Goal: Task Accomplishment & Management: Manage account settings

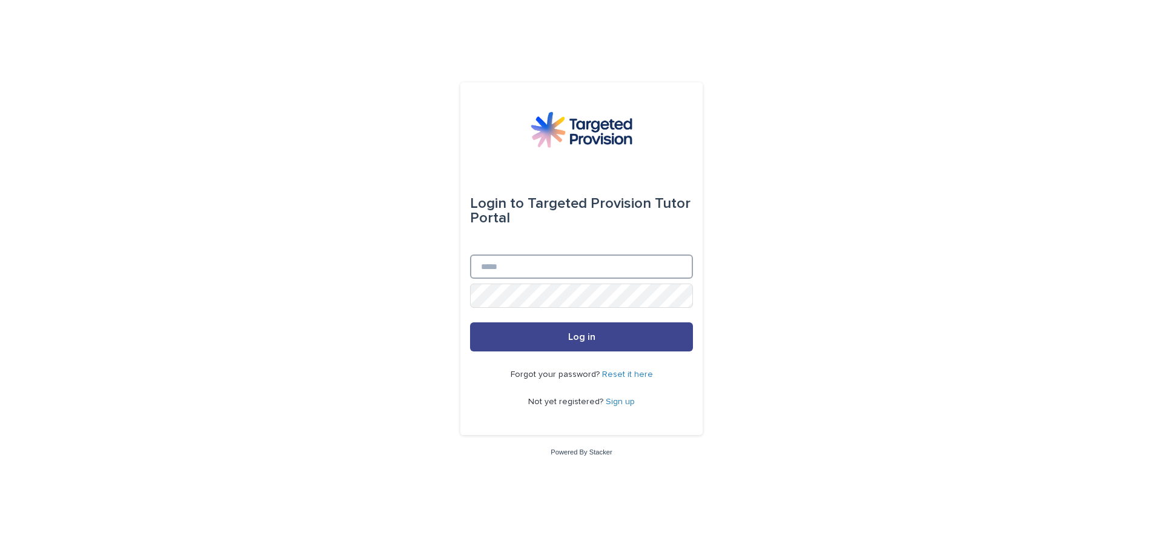
type input "**********"
click at [618, 337] on button "Log in" at bounding box center [581, 336] width 223 height 29
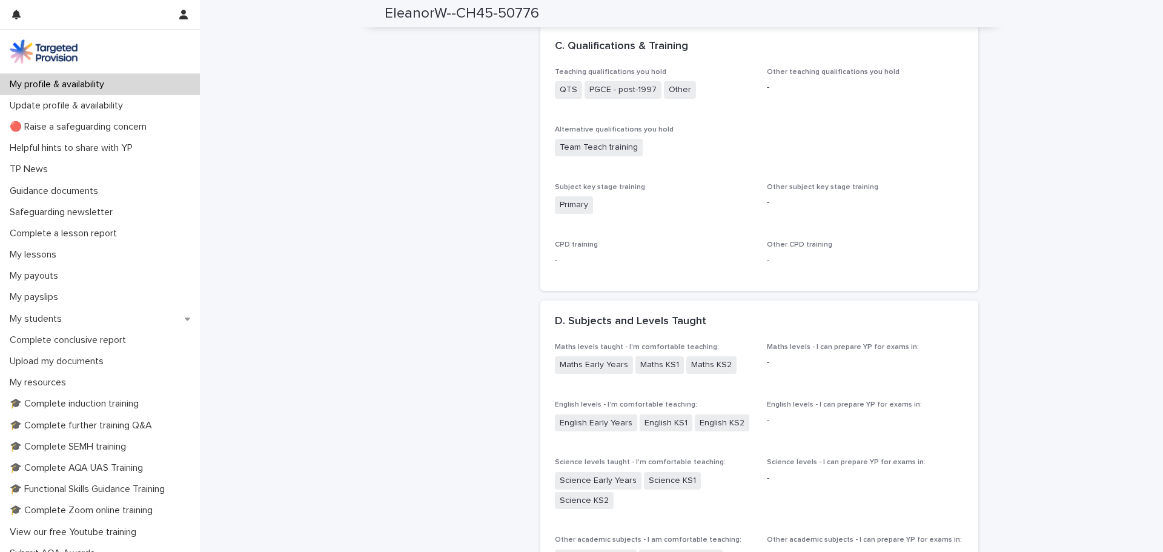
scroll to position [909, 0]
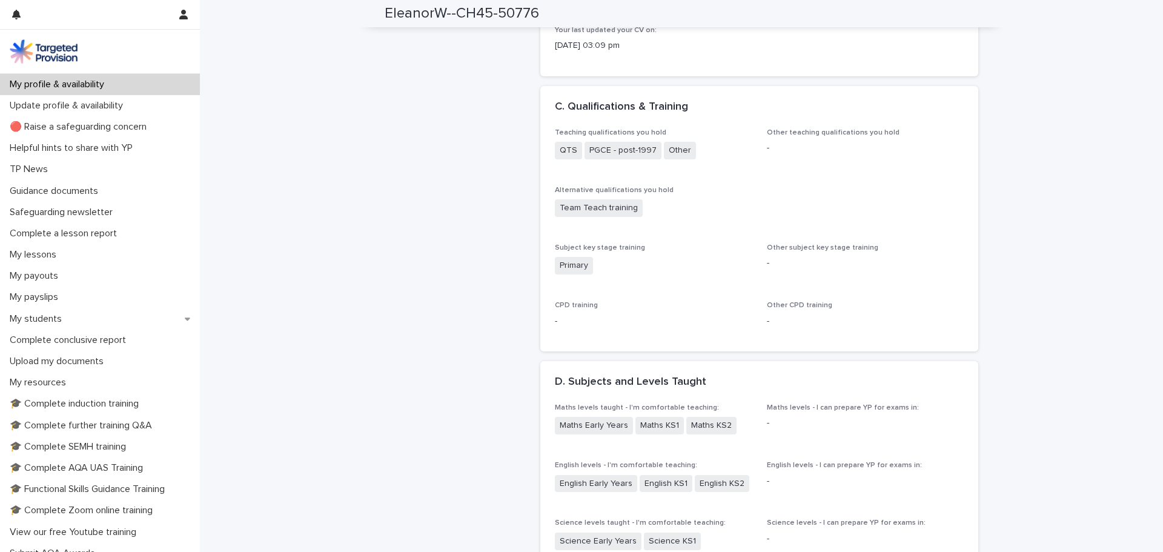
click at [673, 151] on span "Other" at bounding box center [680, 151] width 32 height 18
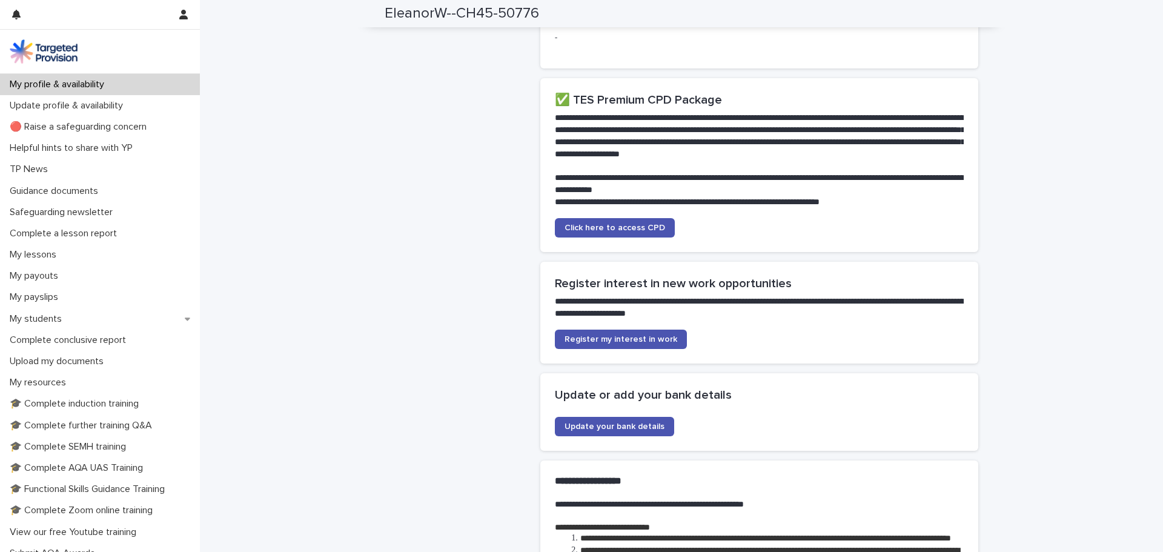
scroll to position [2545, 0]
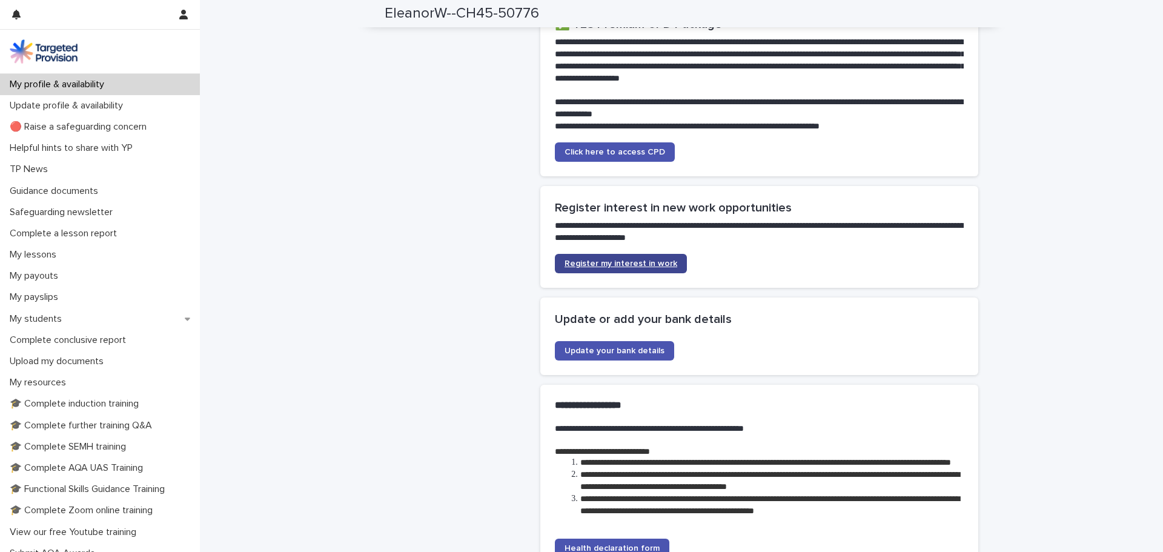
click at [646, 273] on link "Register my interest in work" at bounding box center [621, 263] width 132 height 19
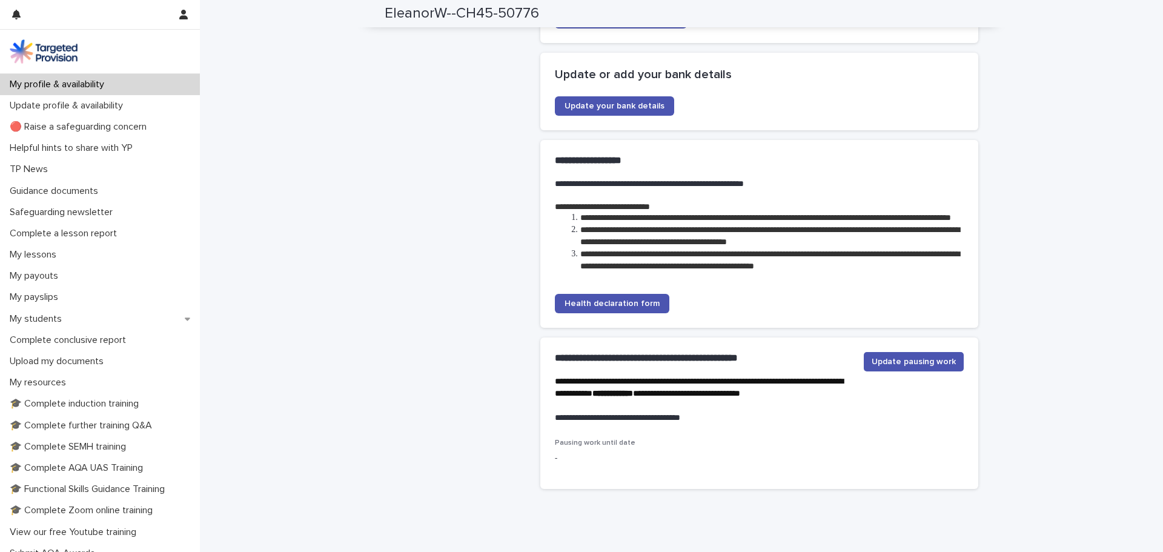
scroll to position [2856, 0]
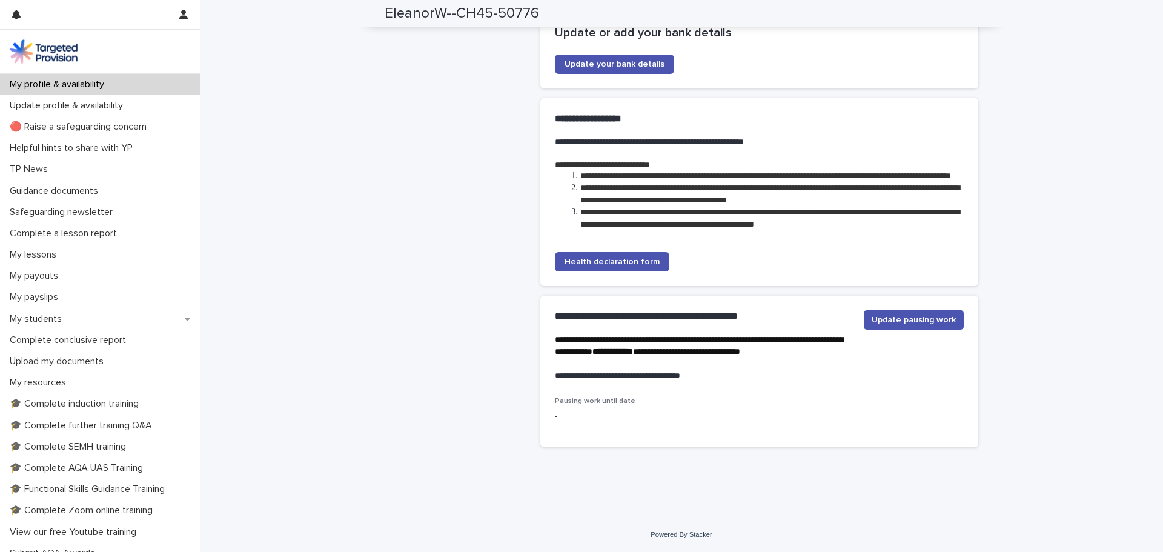
drag, startPoint x: 73, startPoint y: 85, endPoint x: 370, endPoint y: 22, distance: 303.4
click at [73, 85] on p "My profile & availability" at bounding box center [59, 85] width 109 height 12
click at [77, 110] on p "Update profile & availability" at bounding box center [69, 106] width 128 height 12
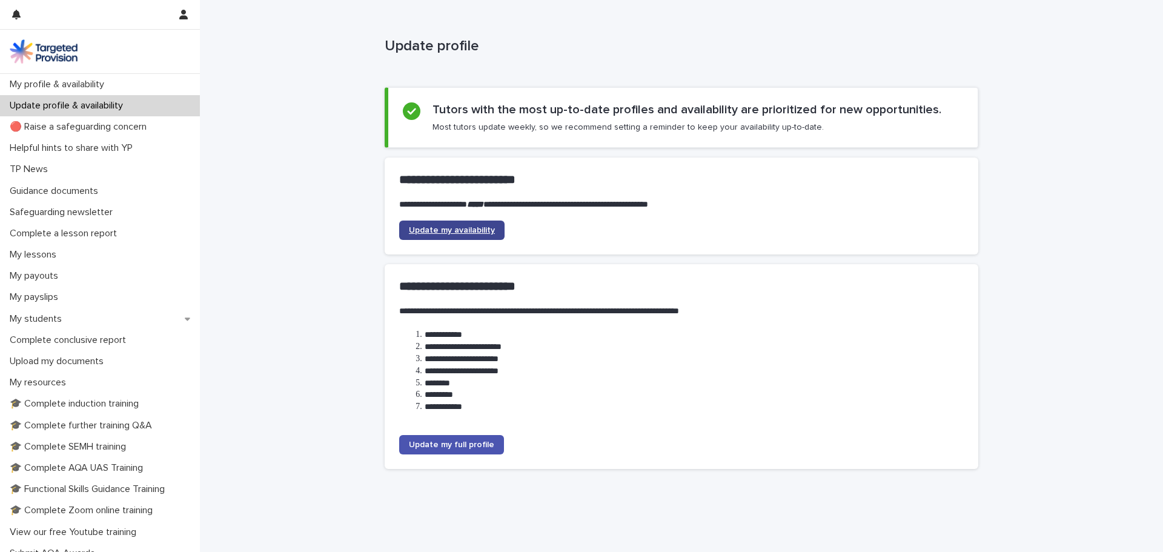
click at [460, 232] on span "Update my availability" at bounding box center [452, 230] width 86 height 8
